Goal: Information Seeking & Learning: Learn about a topic

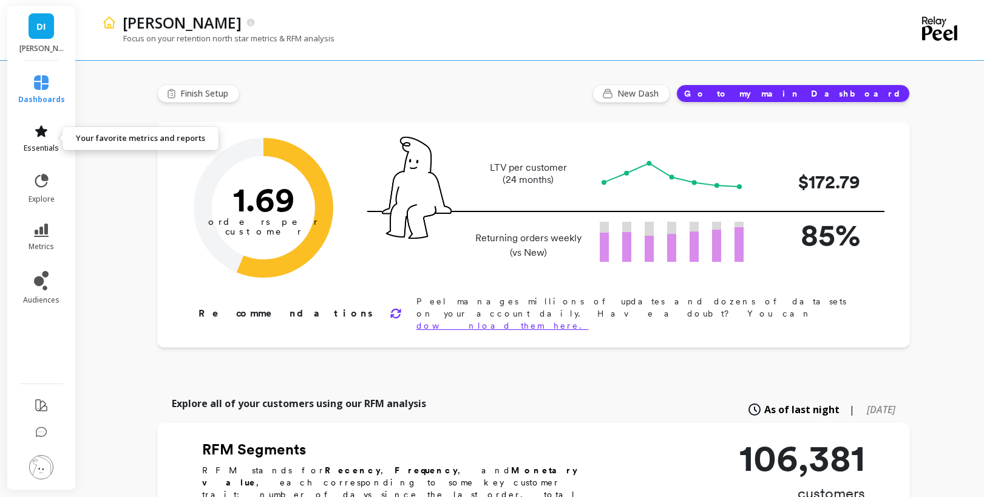
click at [44, 137] on icon at bounding box center [41, 131] width 15 height 15
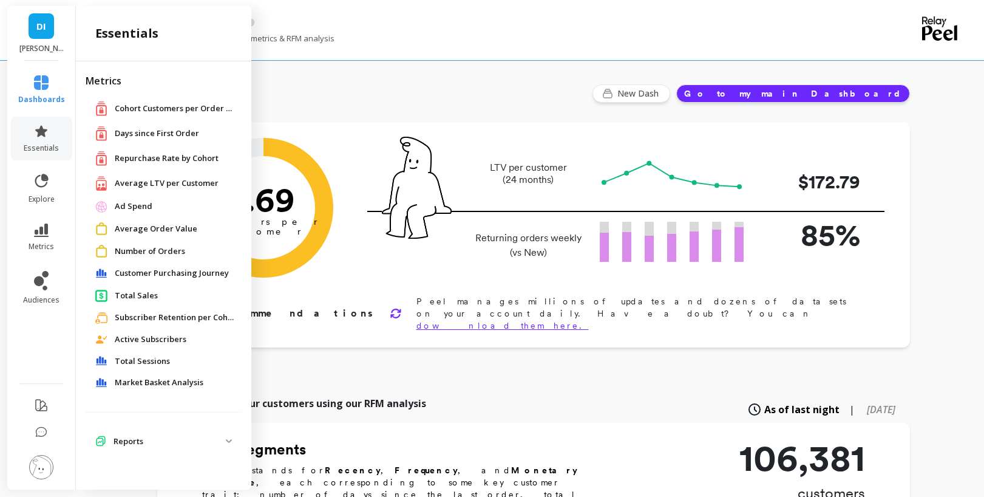
click at [159, 268] on span "Customer Purchasing Journey" at bounding box center [172, 273] width 114 height 12
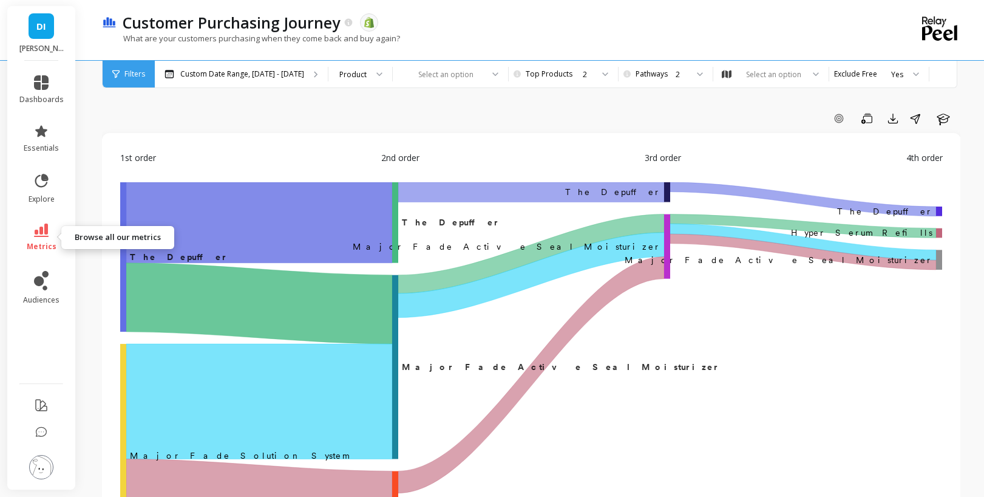
click at [52, 243] on span "metrics" at bounding box center [42, 247] width 30 height 10
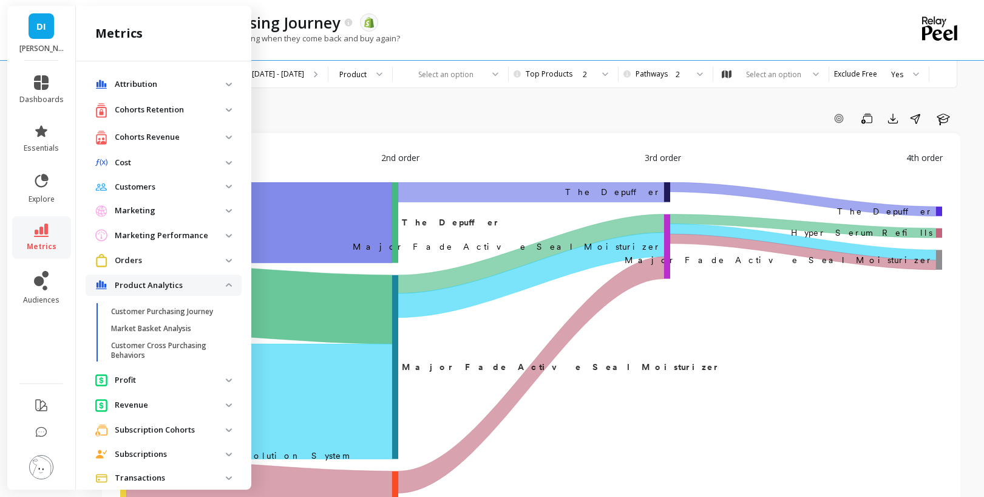
click at [222, 285] on p "Product Analytics" at bounding box center [170, 285] width 111 height 12
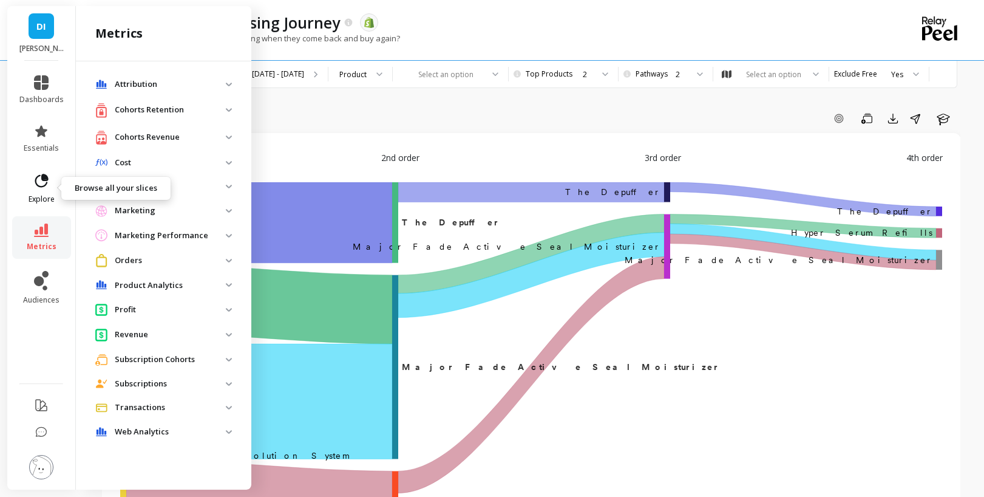
click at [36, 191] on link "explore" at bounding box center [41, 188] width 44 height 32
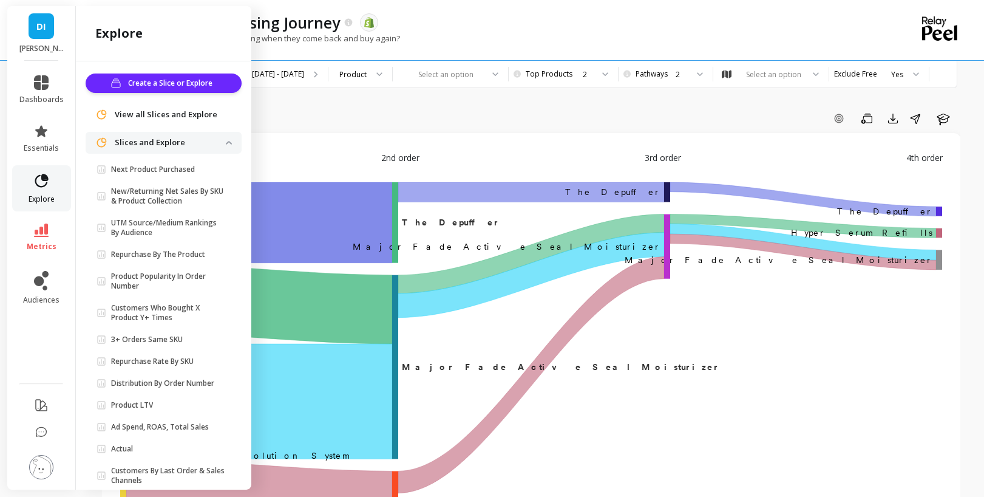
scroll to position [53, 0]
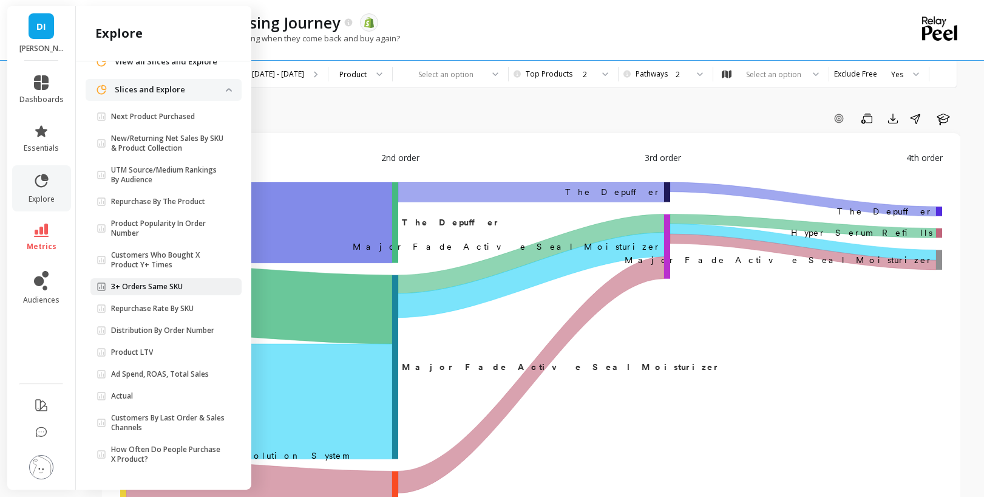
click at [141, 290] on p "3+ Orders Same SKU" at bounding box center [147, 287] width 72 height 10
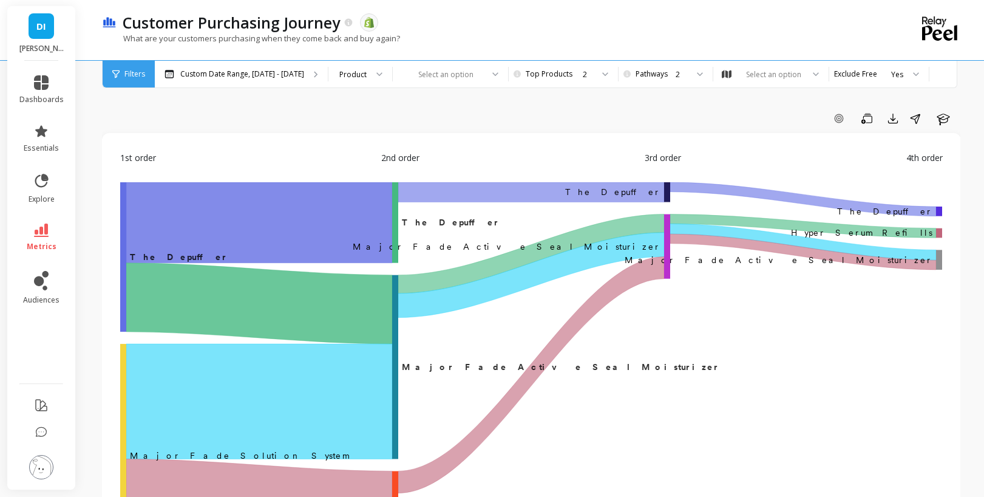
scroll to position [0, 0]
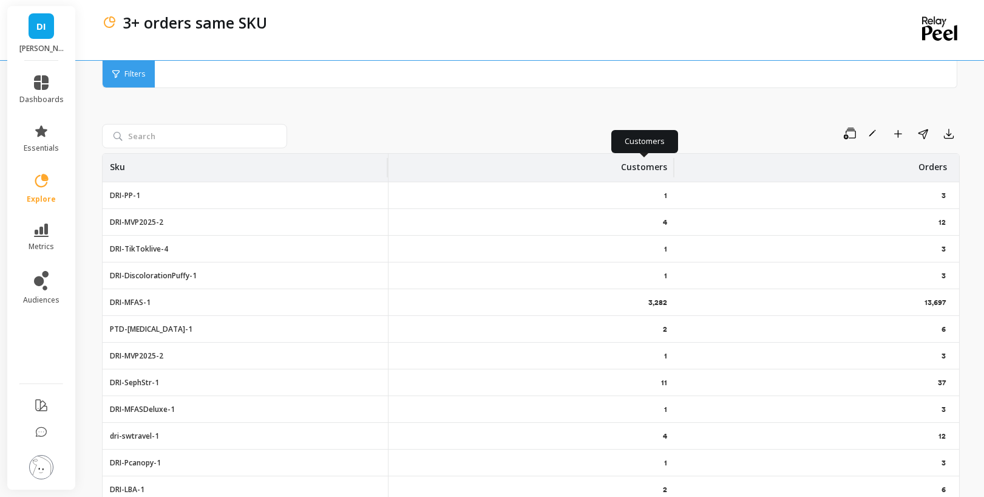
click at [656, 171] on p "Customers" at bounding box center [644, 163] width 46 height 19
click at [655, 162] on p "Customers" at bounding box center [644, 163] width 46 height 19
click at [602, 161] on div "Customers" at bounding box center [531, 168] width 271 height 28
click at [631, 163] on p "Customers" at bounding box center [644, 163] width 46 height 19
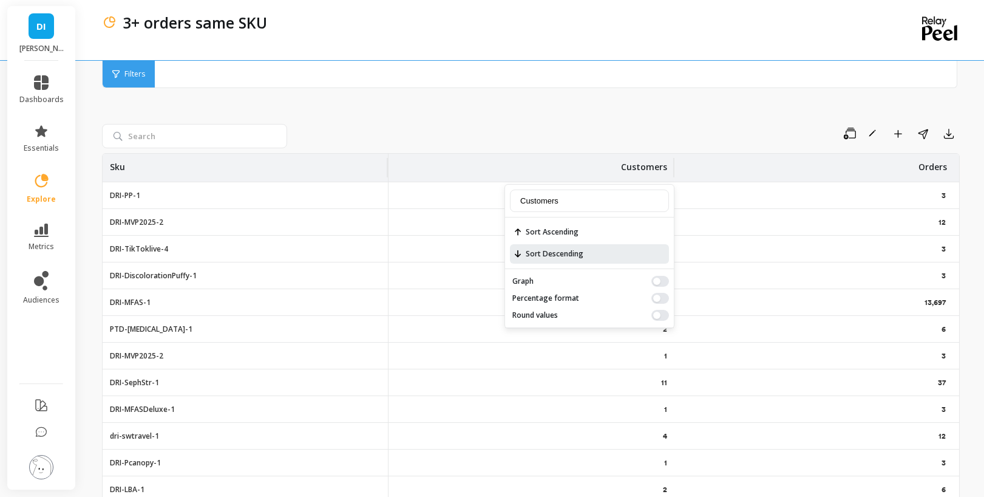
click at [556, 251] on span "Sort Descending" at bounding box center [589, 253] width 159 height 19
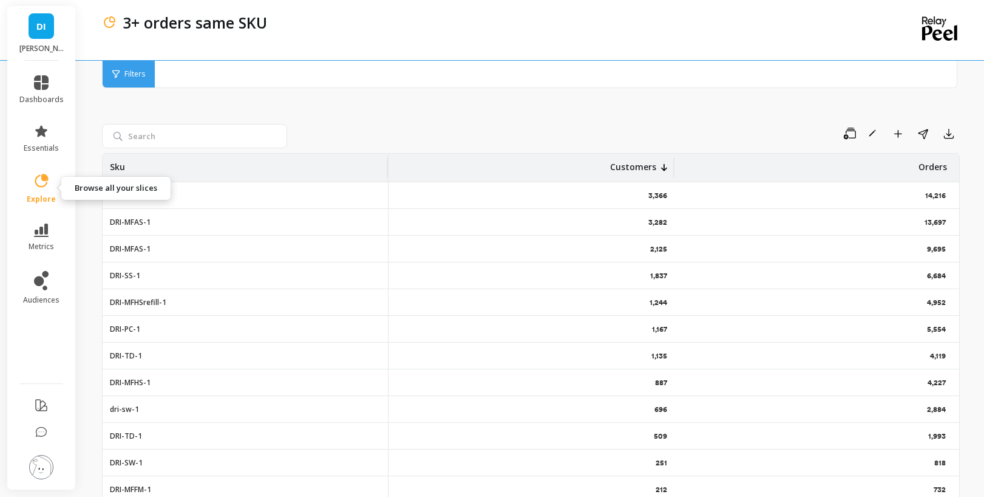
click at [41, 191] on link "explore" at bounding box center [41, 188] width 44 height 32
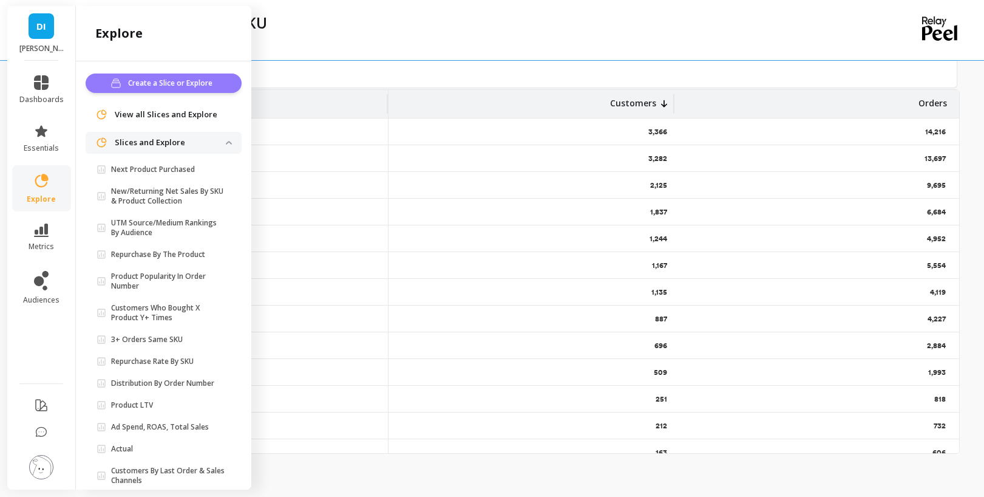
click at [173, 84] on span "Create a Slice or Explore" at bounding box center [172, 83] width 88 height 12
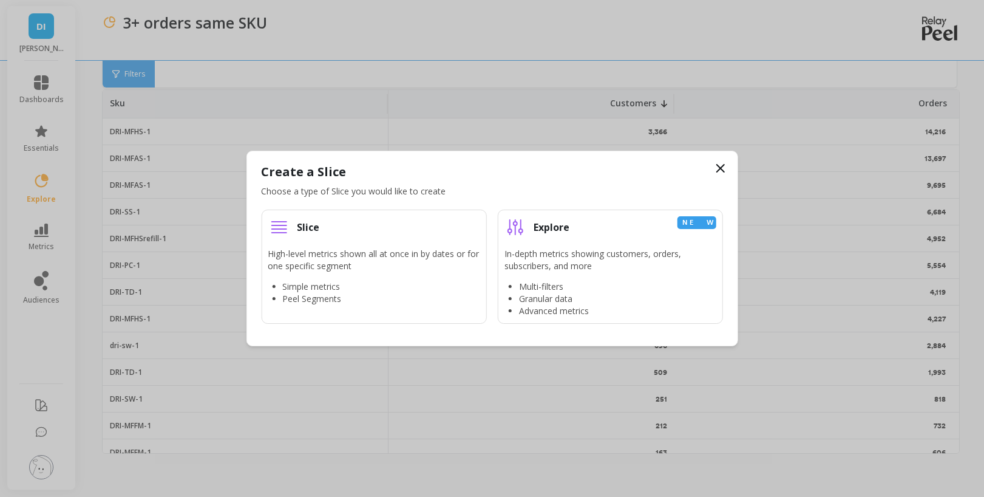
click at [717, 172] on icon at bounding box center [720, 168] width 15 height 15
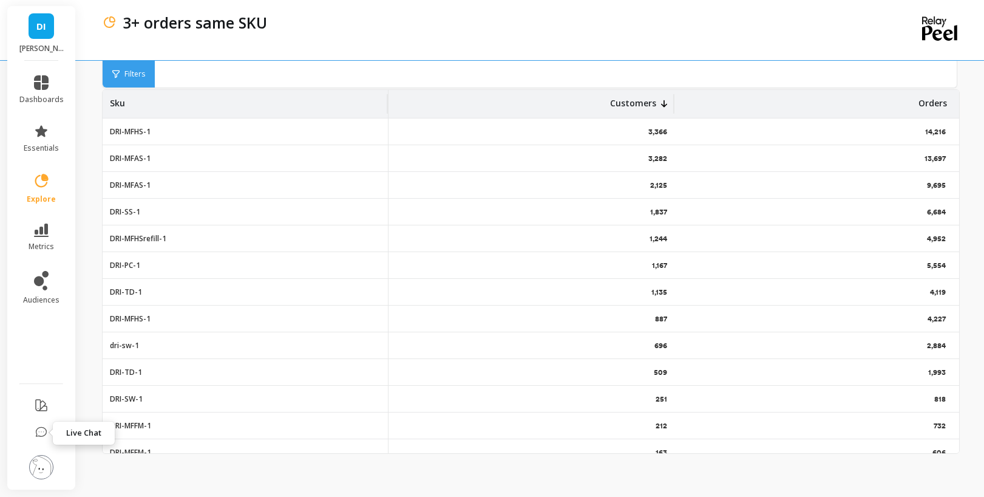
click at [36, 429] on icon at bounding box center [41, 431] width 10 height 9
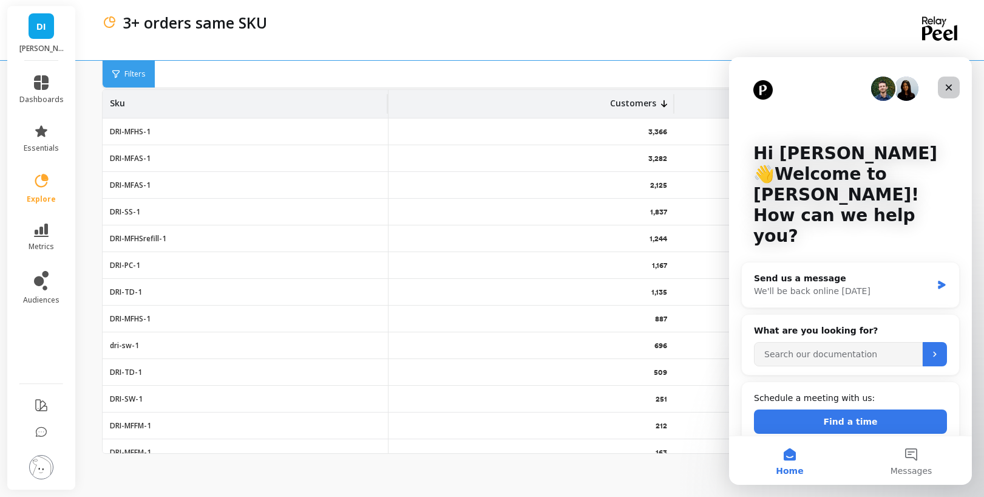
click at [948, 91] on icon "Close" at bounding box center [949, 88] width 10 height 10
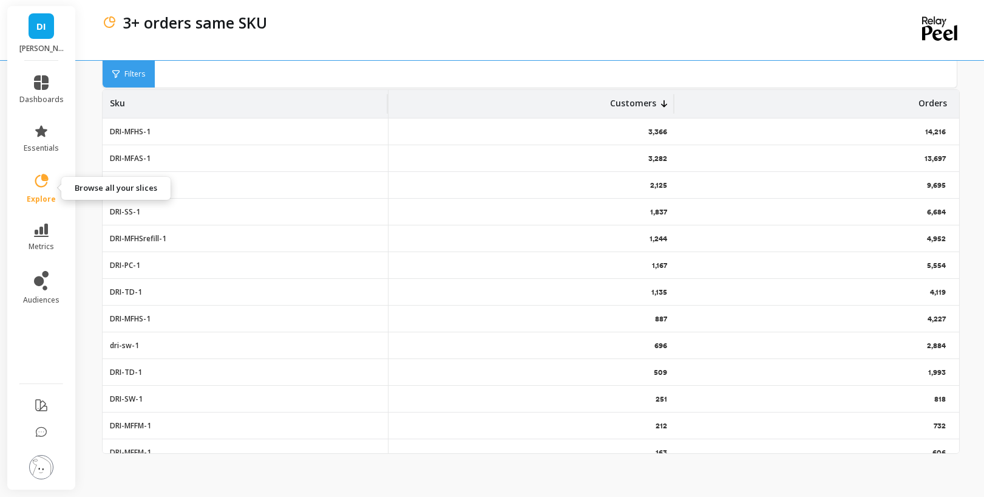
click at [44, 185] on icon at bounding box center [41, 180] width 13 height 13
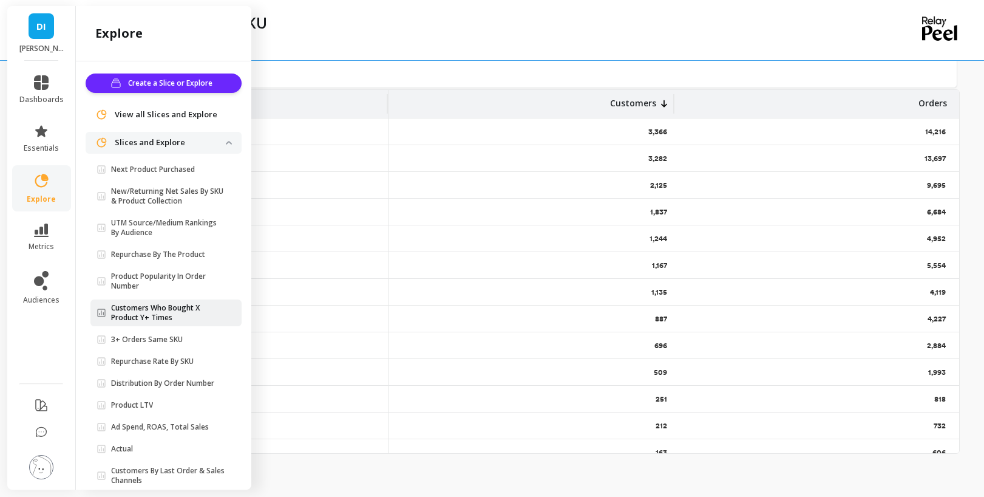
click at [169, 311] on p "Customers Who Bought X Product Y+ Times" at bounding box center [168, 312] width 115 height 19
